Goal: Transaction & Acquisition: Book appointment/travel/reservation

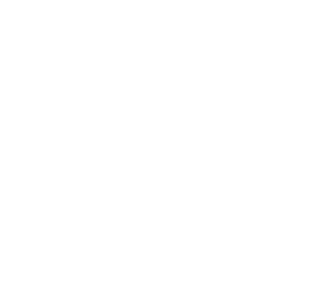
scroll to position [516, 0]
click at [126, 250] on div "Urlaub mit Baby Hotels für die Kleinsten" at bounding box center [83, 268] width 136 height 102
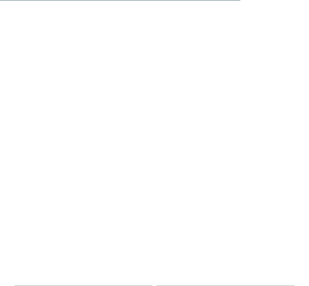
scroll to position [1372, 0]
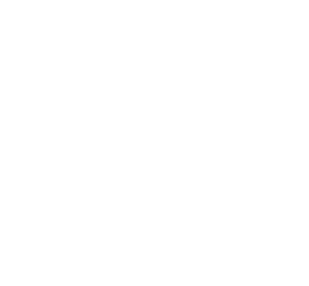
click at [141, 163] on span "JUST KIDS AND FAMILY" at bounding box center [139, 165] width 39 height 4
click at [287, 18] on img at bounding box center [290, 16] width 37 height 18
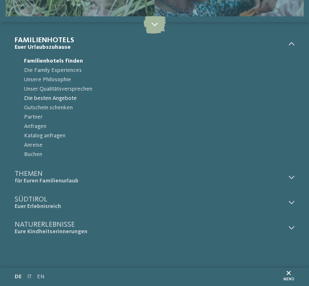
click at [73, 98] on span "Die besten Angebote" at bounding box center [159, 98] width 270 height 9
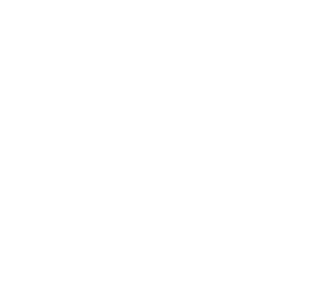
click at [278, 134] on div "Anreise" at bounding box center [154, 141] width 265 height 15
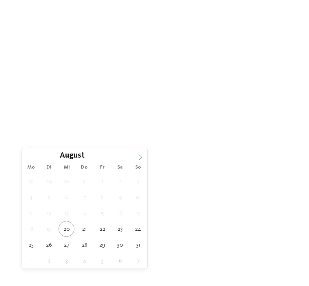
click at [139, 157] on icon at bounding box center [140, 157] width 6 height 6
click at [137, 158] on span at bounding box center [140, 155] width 14 height 14
click at [138, 158] on icon at bounding box center [140, 157] width 6 height 6
click at [137, 154] on span at bounding box center [140, 155] width 14 height 14
click at [141, 155] on icon at bounding box center [140, 157] width 6 height 6
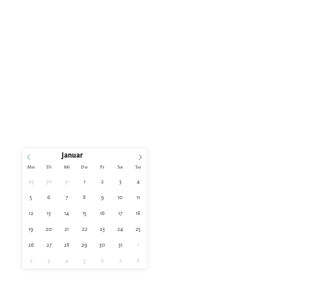
click at [30, 156] on icon at bounding box center [29, 157] width 6 height 6
type input "****"
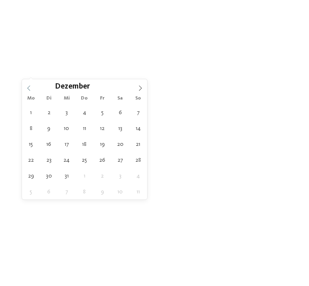
scroll to position [69, 0]
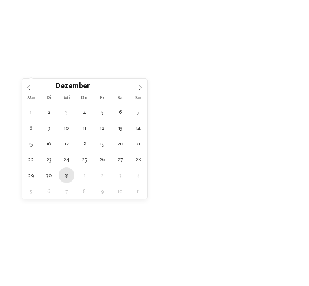
type div "31.12.2025"
type input "****"
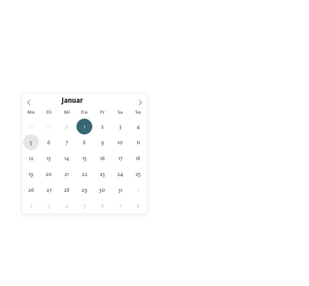
type div "05.01.2026"
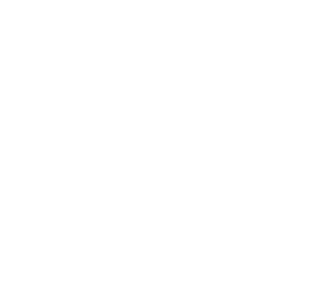
click at [280, 99] on icon at bounding box center [279, 101] width 4 height 4
click at [199, 103] on div at bounding box center [198, 106] width 7 height 7
click at [179, 184] on div "übernehmen" at bounding box center [154, 191] width 95 height 15
click at [0, 0] on button "Jetzt anmelden" at bounding box center [0, 0] width 0 height 0
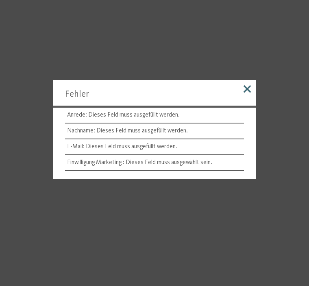
click at [243, 101] on div at bounding box center [247, 90] width 18 height 21
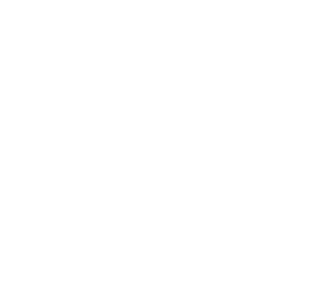
click at [293, 63] on icon at bounding box center [294, 69] width 16 height 13
click at [278, 148] on icon at bounding box center [279, 150] width 4 height 4
click at [257, 130] on div at bounding box center [256, 130] width 7 height 7
click at [234, 233] on div "übernehmen" at bounding box center [154, 240] width 212 height 15
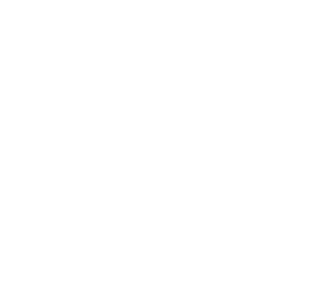
click at [132, 124] on div "Familienhotel finden" at bounding box center [84, 91] width 138 height 138
click at [290, 185] on div "Meraner Land – Naturns TYROL family retreat Familie Brunner € € € € Family Expe…" at bounding box center [155, 186] width 280 height 90
click at [165, 189] on span "mehr lesen" at bounding box center [152, 193] width 32 height 8
